Goal: Task Accomplishment & Management: Manage account settings

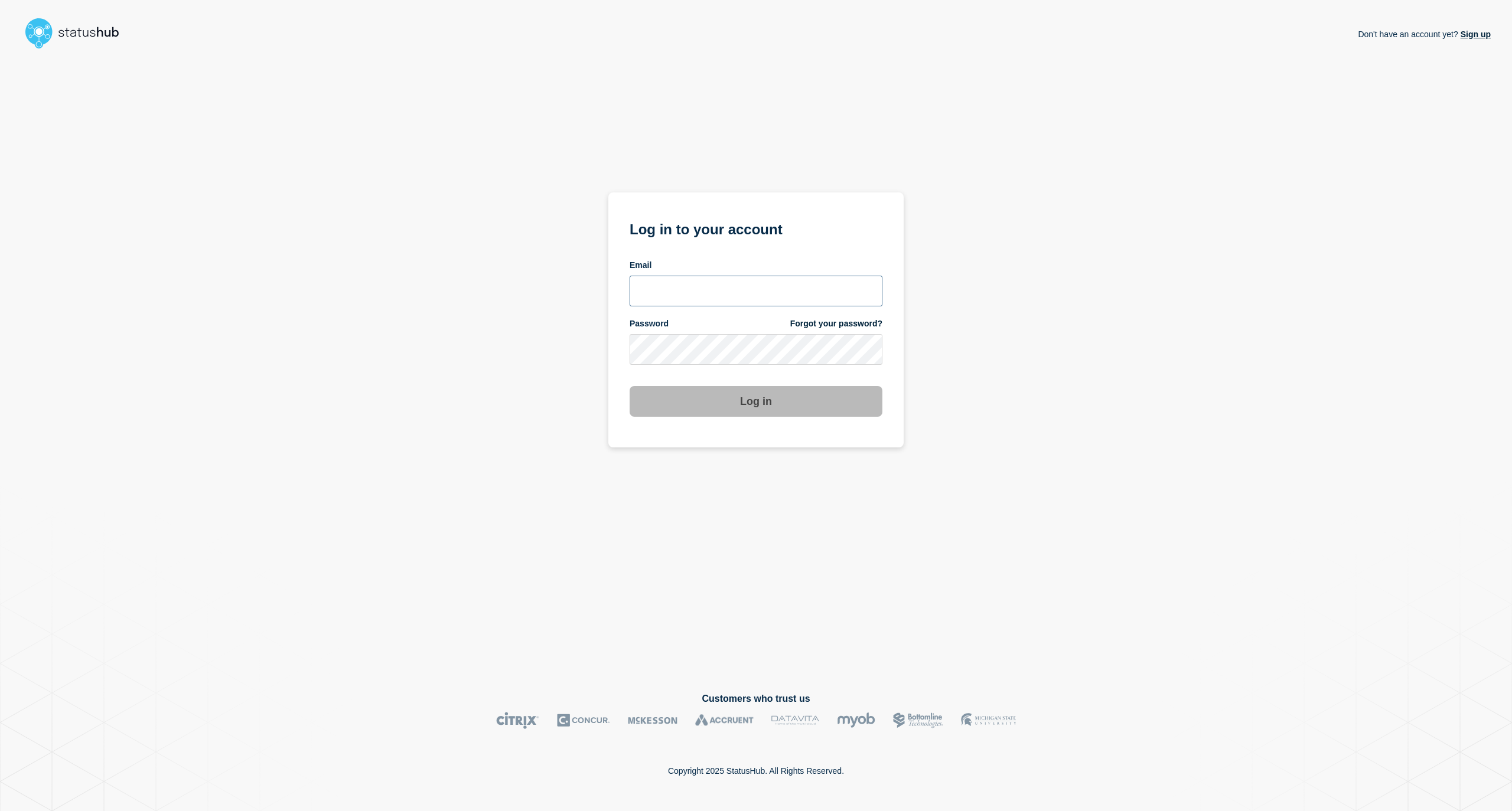
type input "[EMAIL_ADDRESS][DOMAIN_NAME]"
click at [754, 407] on button "Log in" at bounding box center [756, 401] width 253 height 31
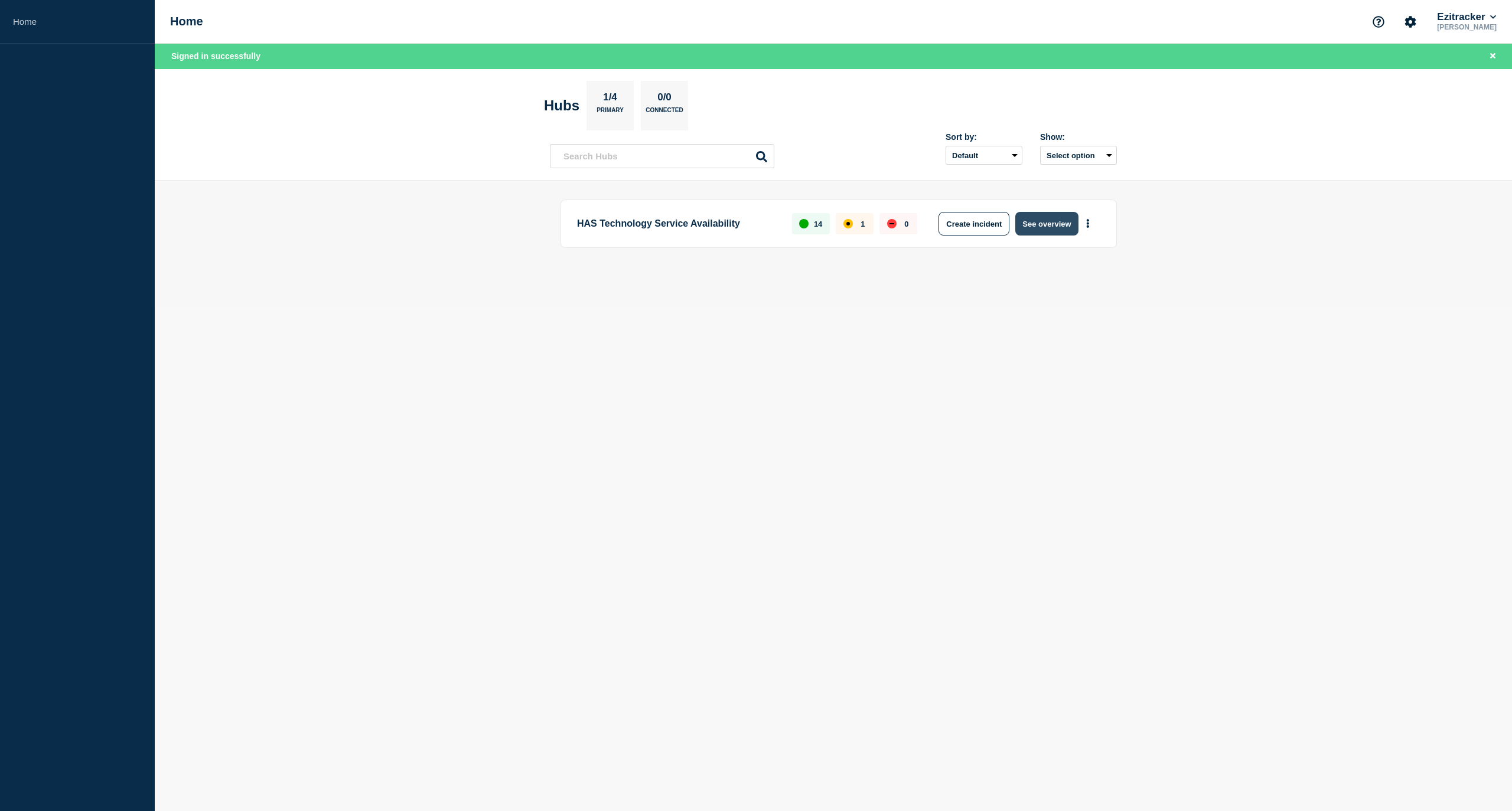
click at [1042, 224] on button "See overview" at bounding box center [1046, 224] width 63 height 24
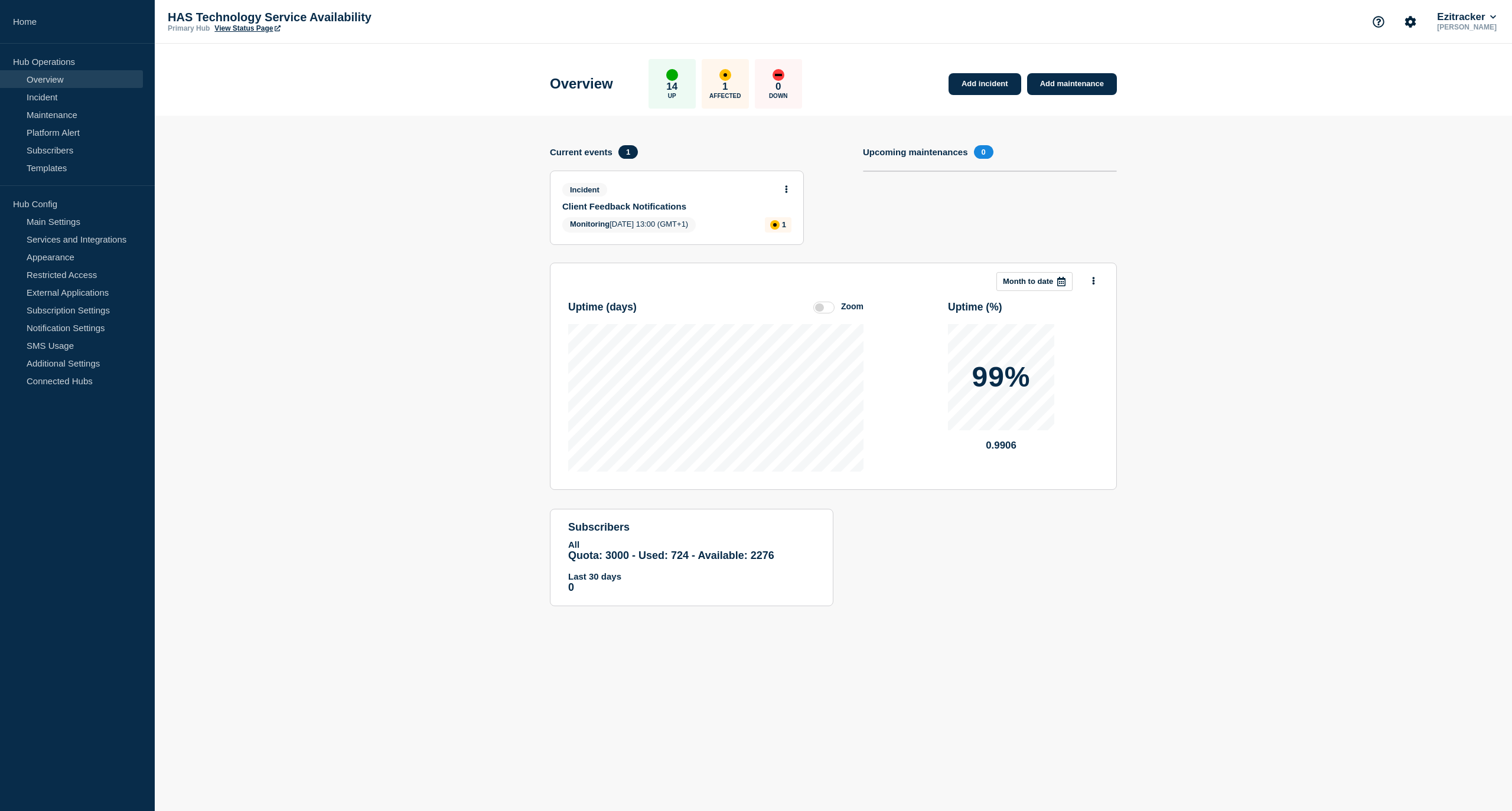
click at [785, 192] on icon at bounding box center [786, 189] width 3 height 8
click at [785, 231] on link "Update incident" at bounding box center [786, 233] width 57 height 10
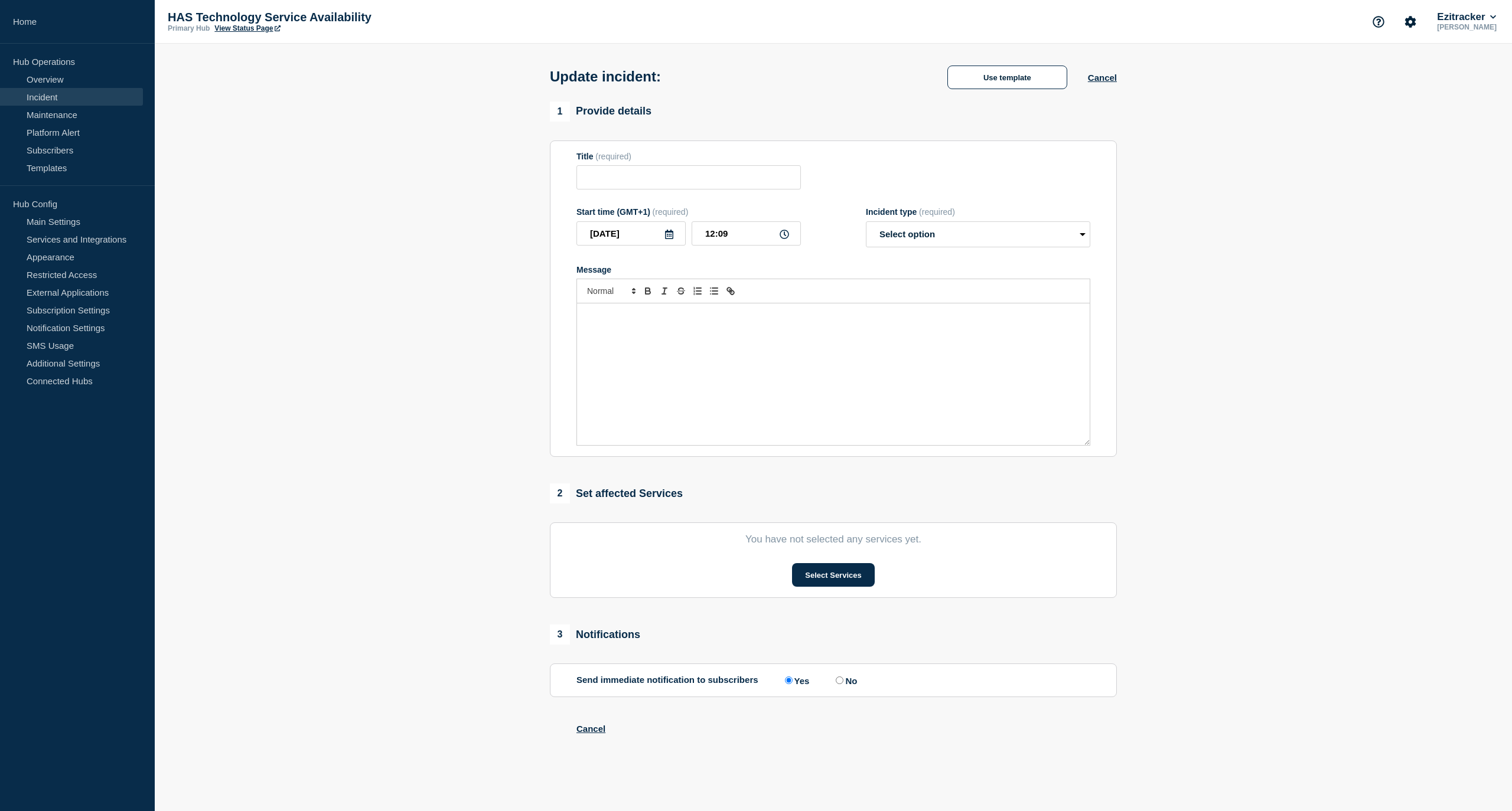
type input "Client Feedback Notifications"
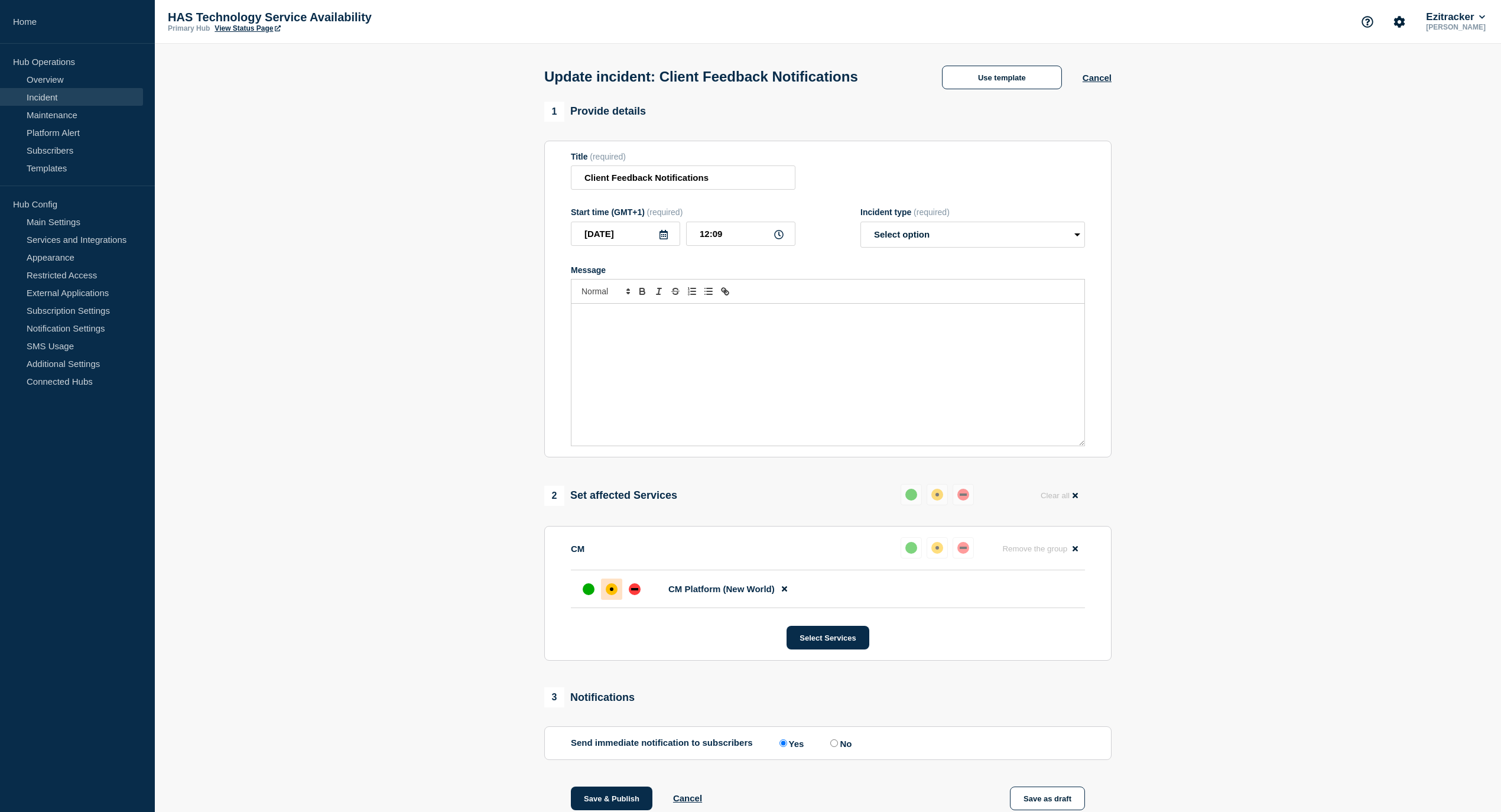
click at [603, 327] on div "Message" at bounding box center [828, 375] width 513 height 142
